Goal: Task Accomplishment & Management: Manage account settings

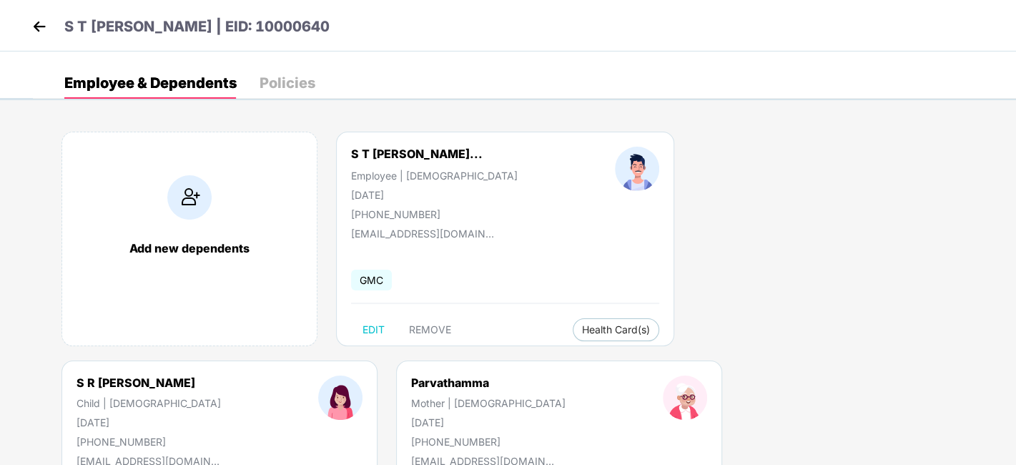
click at [31, 19] on img at bounding box center [39, 26] width 21 height 21
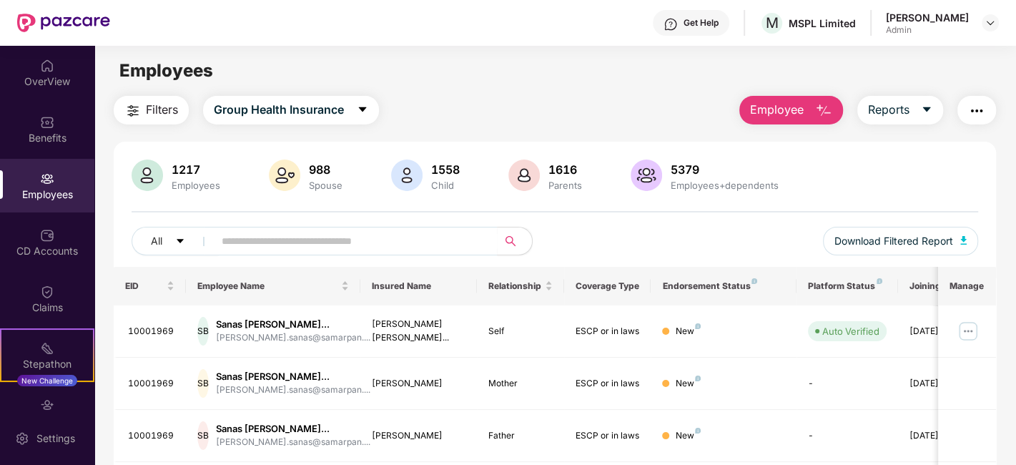
click at [312, 256] on div "All Download Filtered Report" at bounding box center [555, 247] width 847 height 40
click at [312, 238] on input "text" at bounding box center [350, 240] width 257 height 21
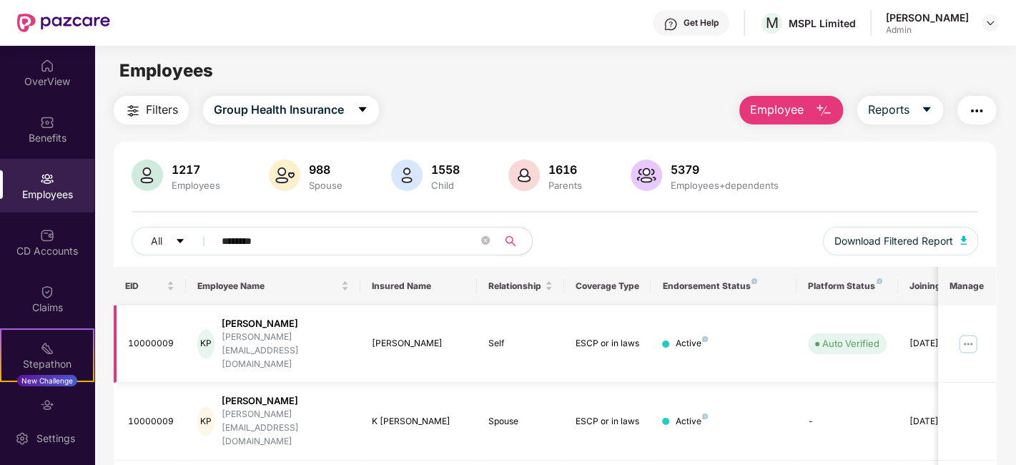
scroll to position [151, 0]
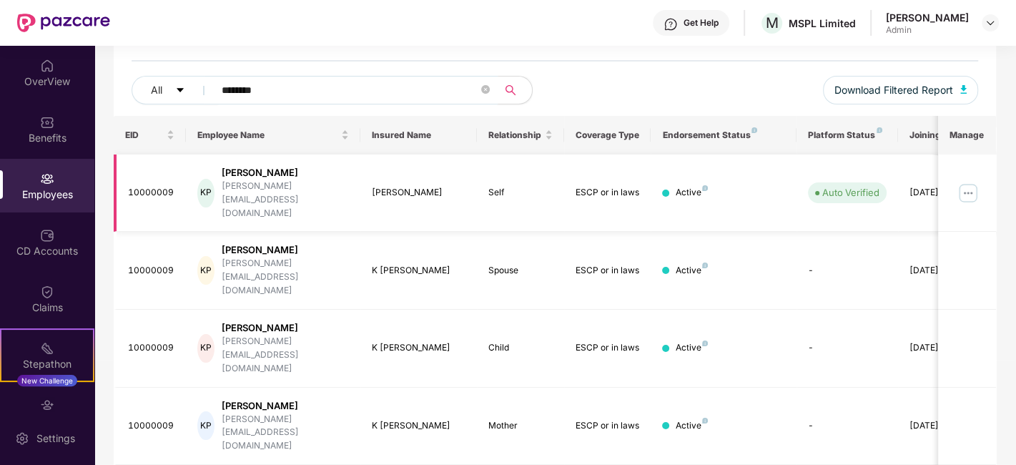
type input "********"
click at [966, 183] on img at bounding box center [968, 193] width 23 height 23
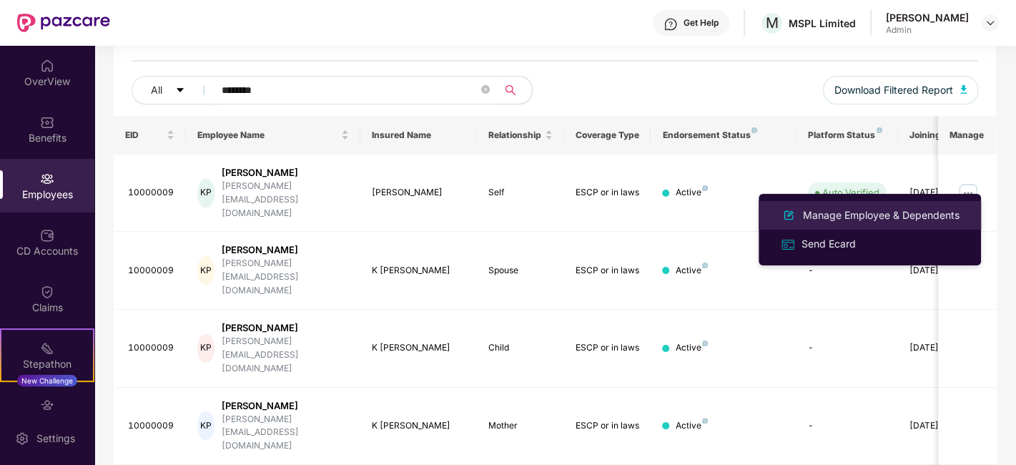
click at [859, 216] on div "Manage Employee & Dependents" at bounding box center [881, 215] width 162 height 16
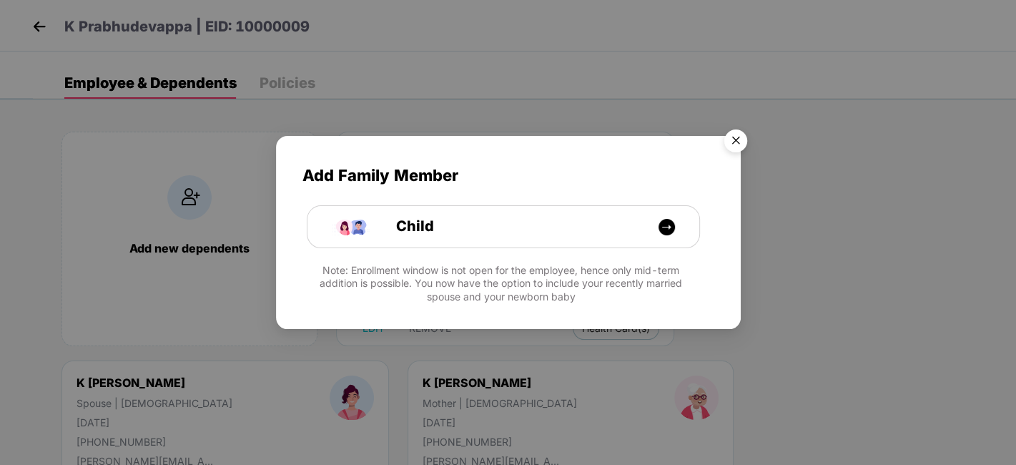
click at [731, 142] on img "Close" at bounding box center [736, 143] width 40 height 40
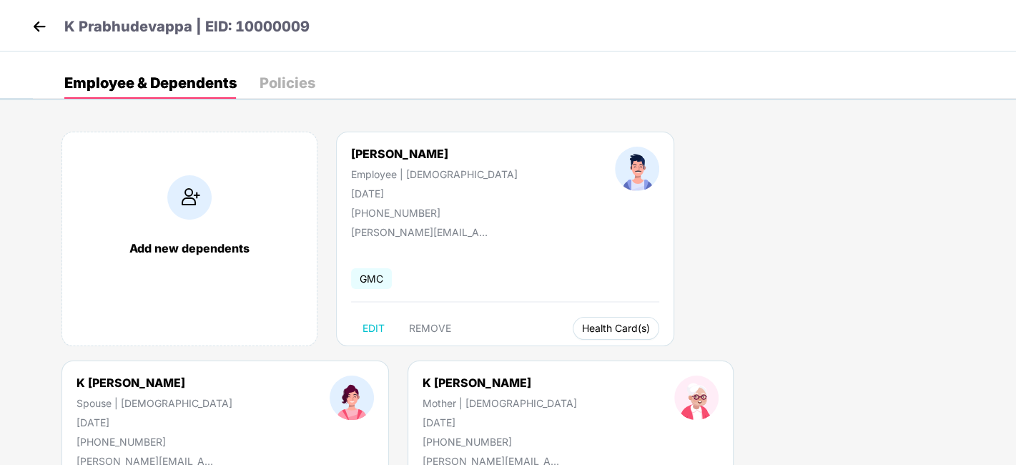
click at [582, 325] on span "Health Card(s)" at bounding box center [616, 328] width 68 height 7
click at [564, 354] on span "Health Insurance(ESCP or parent-in-law)" at bounding box center [621, 356] width 214 height 16
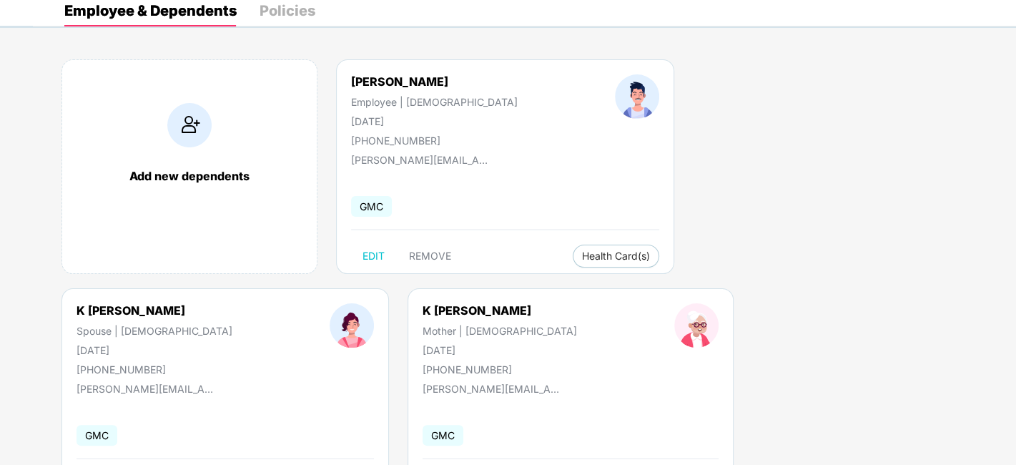
scroll to position [145, 0]
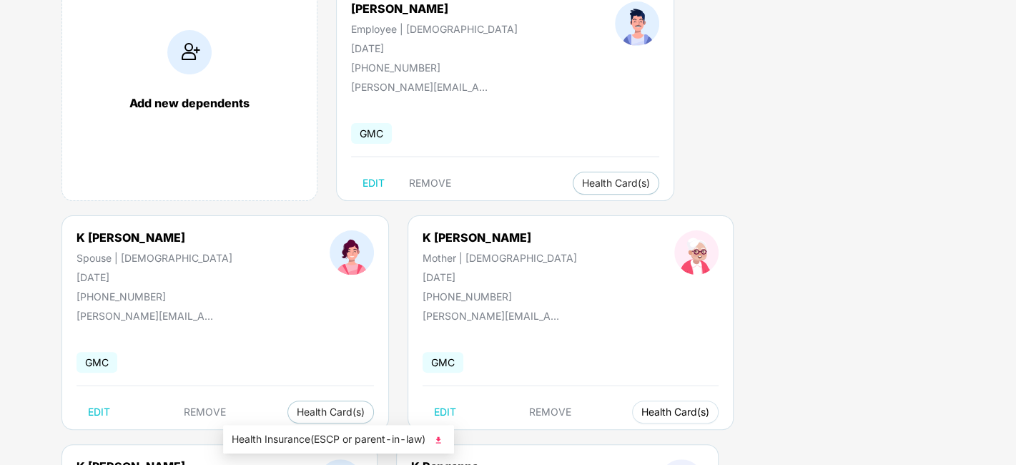
click at [641, 408] on span "Health Card(s)" at bounding box center [675, 411] width 68 height 7
click at [287, 438] on span "Health Insurance(ESCP or parent-in-law)" at bounding box center [339, 439] width 214 height 16
